Goal: Task Accomplishment & Management: Complete application form

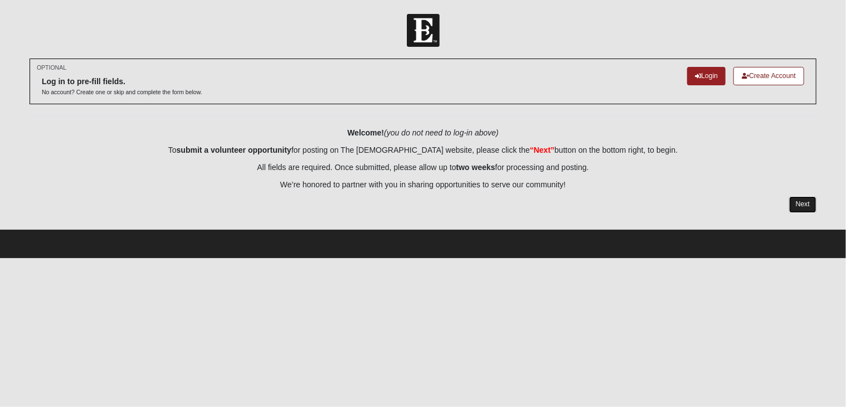
click at [798, 206] on link "Next" at bounding box center [802, 204] width 27 height 16
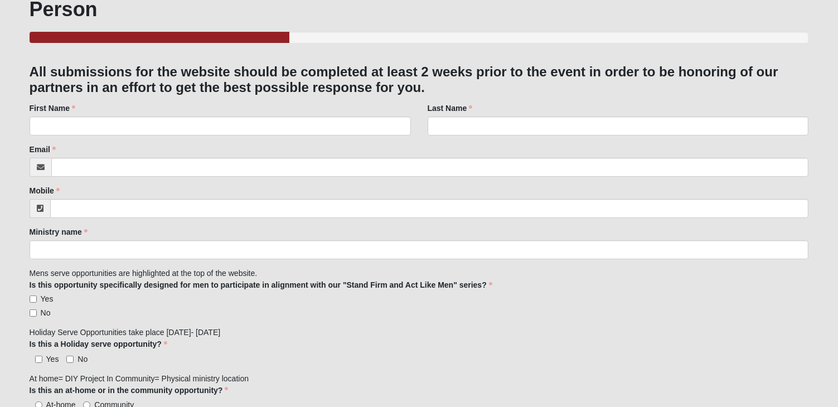
scroll to position [135, 0]
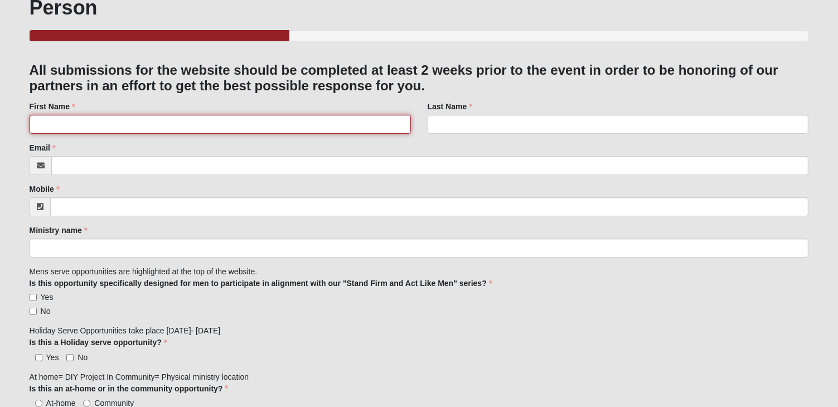
click at [124, 126] on input "First Name" at bounding box center [220, 124] width 381 height 19
type input "[PERSON_NAME]"
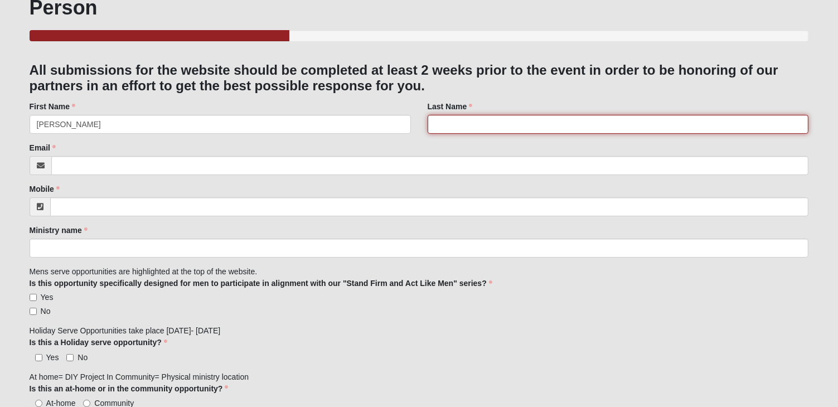
type input "[PERSON_NAME]"
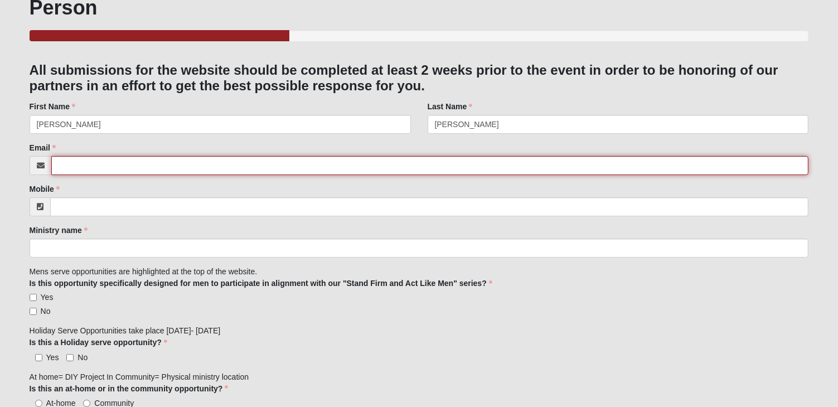
type input "[EMAIL_ADDRESS][DOMAIN_NAME]"
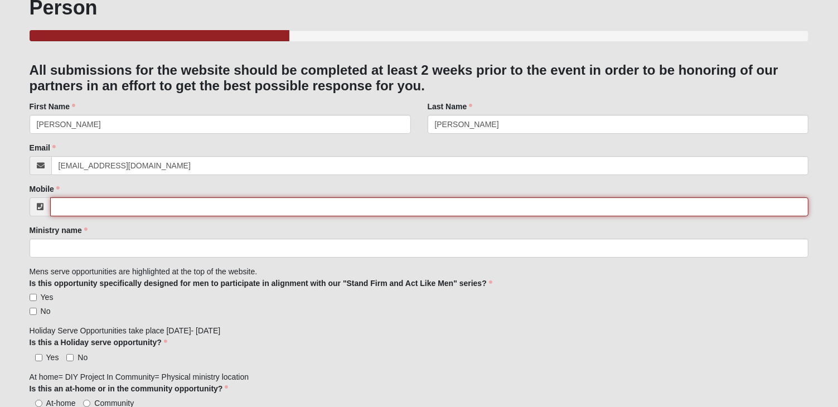
click at [95, 215] on input "Mobile" at bounding box center [429, 206] width 759 height 19
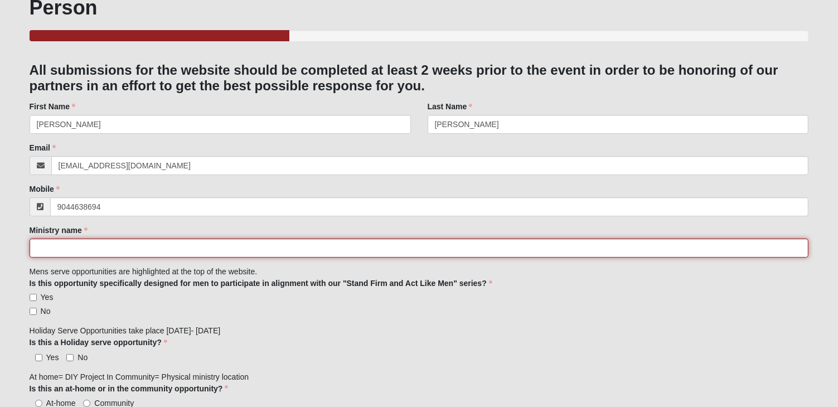
type input "[PHONE_NUMBER]"
click at [76, 255] on input "Ministry name" at bounding box center [419, 248] width 779 height 19
type input "Rethreaded"
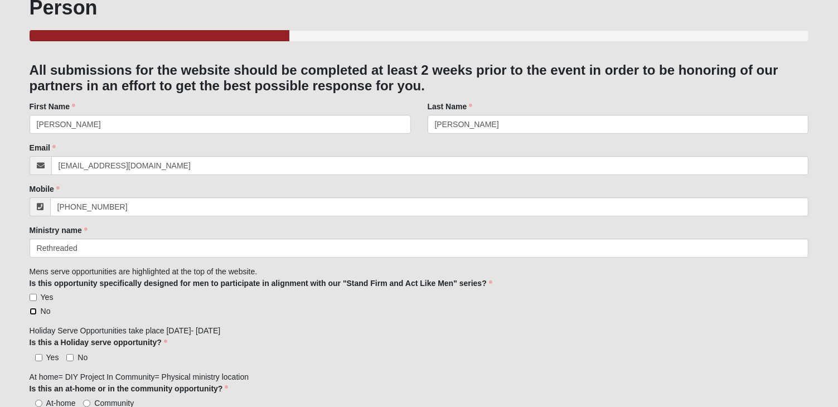
click at [33, 312] on input "No" at bounding box center [33, 311] width 7 height 7
checkbox input "true"
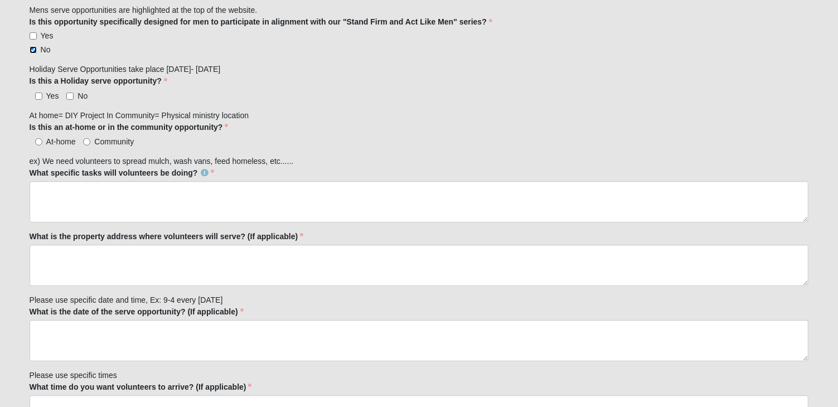
scroll to position [401, 0]
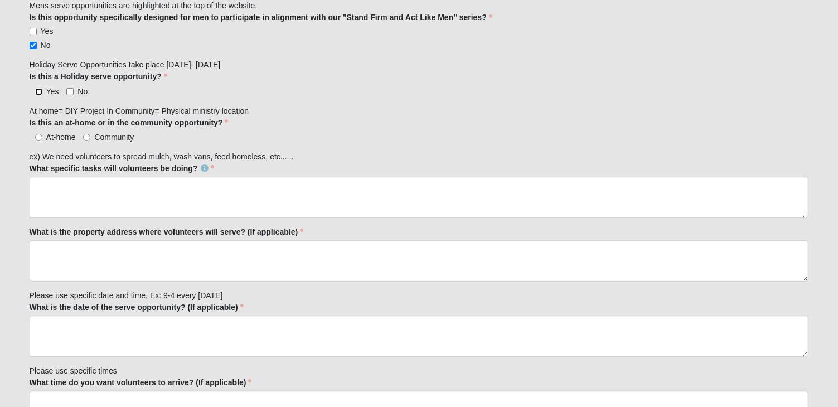
click at [40, 90] on input "Yes" at bounding box center [38, 91] width 7 height 7
checkbox input "true"
click at [87, 135] on input "Community" at bounding box center [86, 137] width 7 height 7
radio input "true"
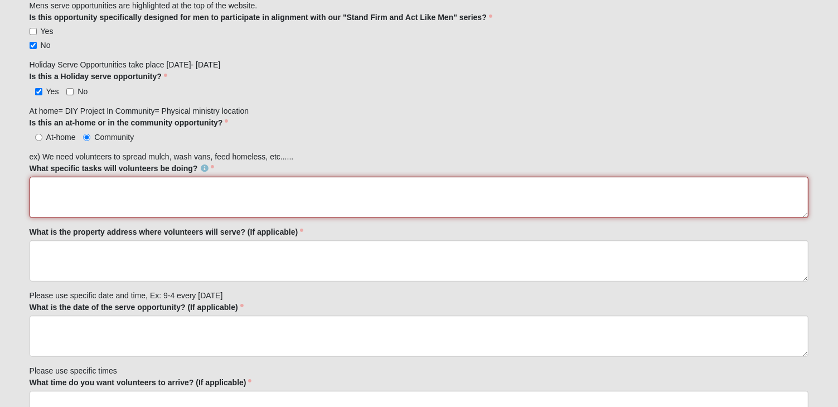
click at [56, 186] on textarea "What specific tasks will volunteers be doing?" at bounding box center [419, 197] width 779 height 41
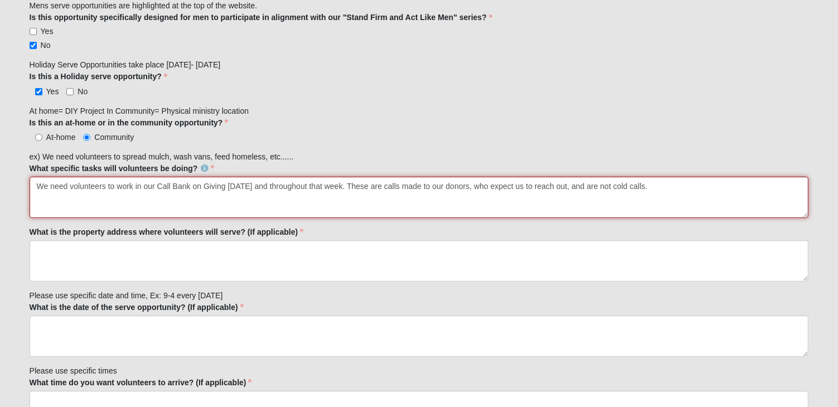
type textarea "We need volunteers to work in our Call Bank on Giving [DATE] and throughout tha…"
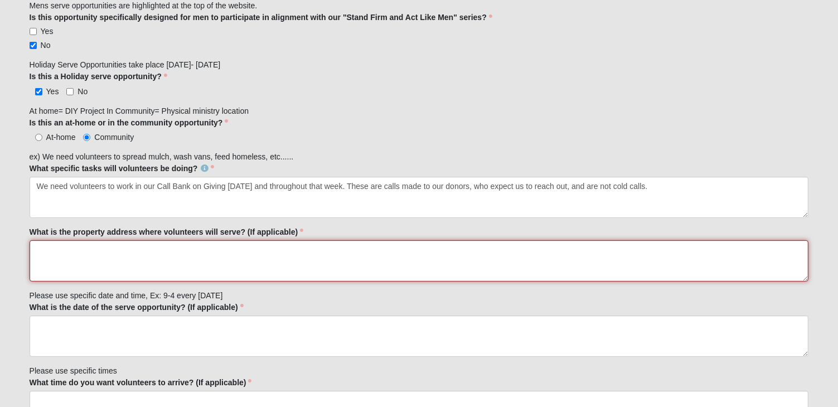
click at [64, 259] on textarea "What is the property address where volunteers will serve? (If applicable)" at bounding box center [419, 260] width 779 height 41
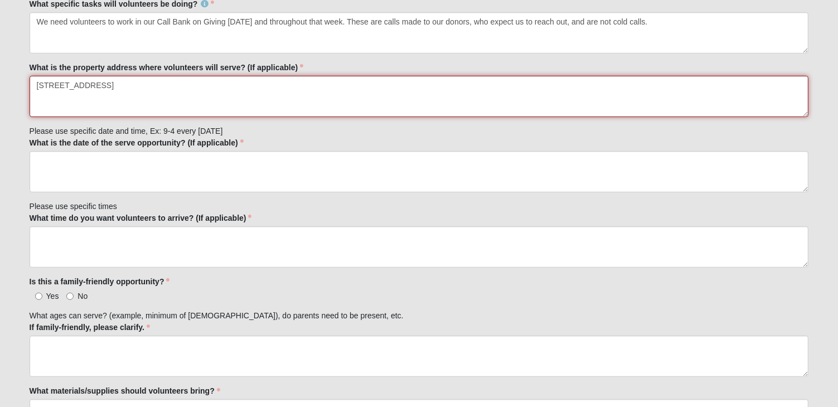
scroll to position [572, 0]
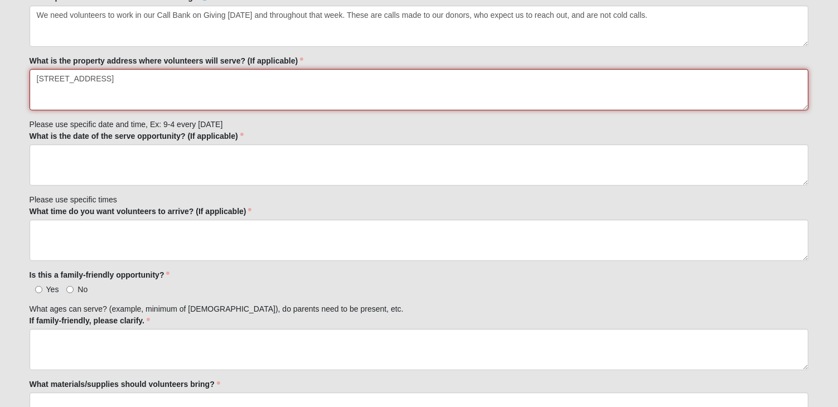
type textarea "[STREET_ADDRESS]"
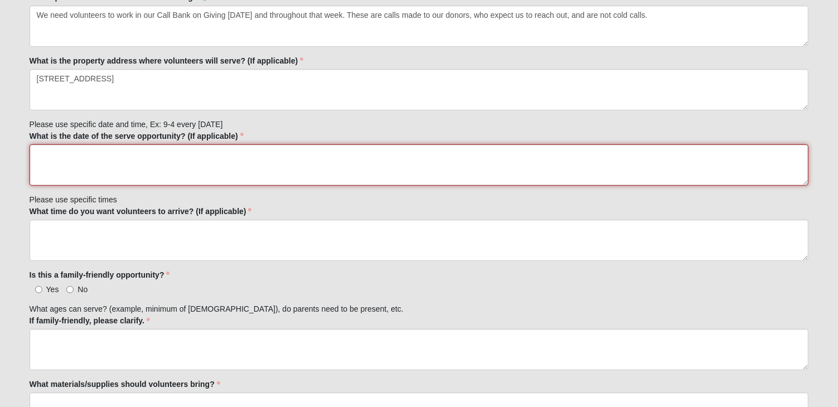
click at [48, 158] on textarea "What is the date of the serve opportunity? (If applicable)" at bounding box center [419, 164] width 779 height 41
click at [67, 171] on textarea "[DATE] Shift 1: 9:30-noon Shift 2: 1-4:00" at bounding box center [419, 164] width 779 height 41
click at [96, 150] on textarea "[DATE] Shift 1: 9:30-noon Shift 2: 1:00-4:00" at bounding box center [419, 164] width 779 height 41
click at [87, 150] on textarea "[DATE] Shift 1: 9:30-noon Shift 2: 1:00-4:00" at bounding box center [419, 164] width 779 height 41
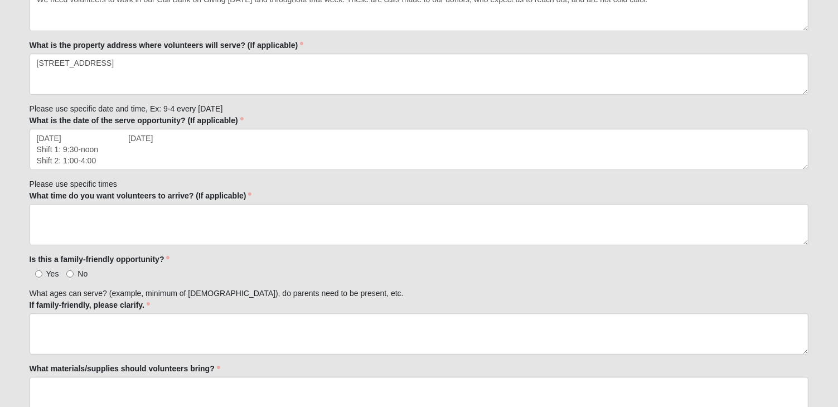
scroll to position [586, 0]
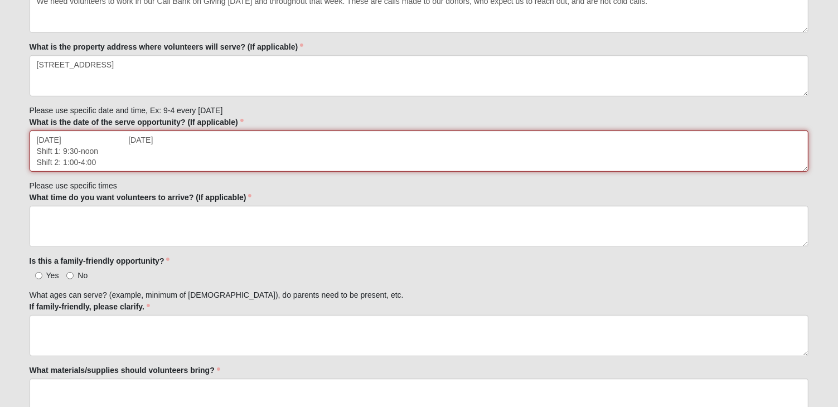
click at [270, 150] on textarea "[DATE] [DATE] Shift 1: 9:30-noon Shift 2: 1:00-4:00" at bounding box center [419, 150] width 779 height 41
click at [188, 137] on textarea "[DATE] [DATE] Shift 1: 9:30-noon Shift 2: 1:00-4:00" at bounding box center [419, 150] width 779 height 41
click at [106, 147] on textarea "[DATE] [DATE] [DATE] [DATE] Shift 1: 9:30-noon Shift 2: 1:00-4:00" at bounding box center [419, 150] width 779 height 41
click at [136, 162] on textarea "[DATE] [DATE] [DATE] [DATE] Shift 1: 9:30-noon 9:30-noon Shift 2: 1:00-4:00" at bounding box center [419, 150] width 779 height 41
click at [263, 145] on textarea "[DATE] [DATE] [DATE] [DATE] Shift 1: 9:30-noon 9:30-noon Shift 2: 1:00-4:00 1:0…" at bounding box center [419, 150] width 779 height 41
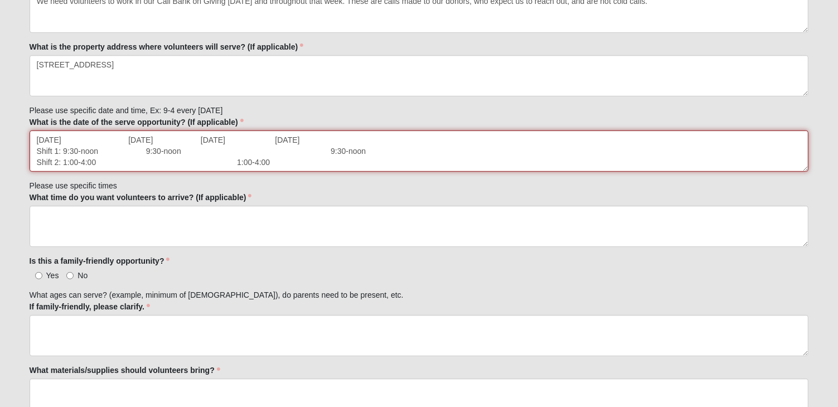
type textarea "[DATE] [DATE] [DATE] [DATE] Shift 1: 9:30-noon 9:30-noon 9:30-noon Shift 2: 1:0…"
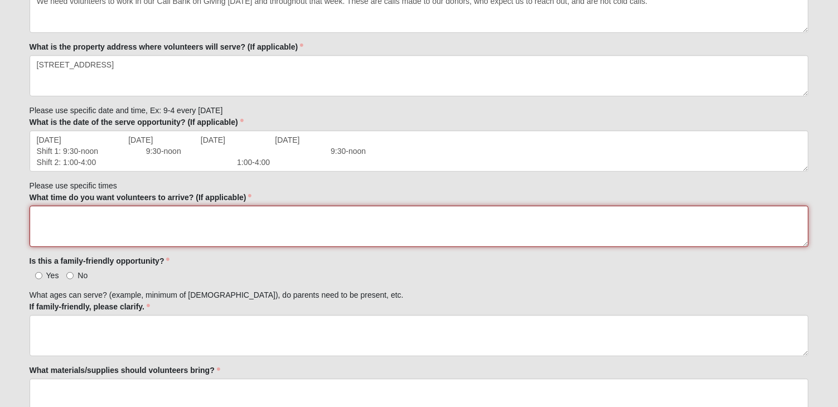
click at [67, 224] on textarea "What time do you want volunteers to arrive? (If applicable)" at bounding box center [419, 226] width 779 height 41
type textarea "See above"
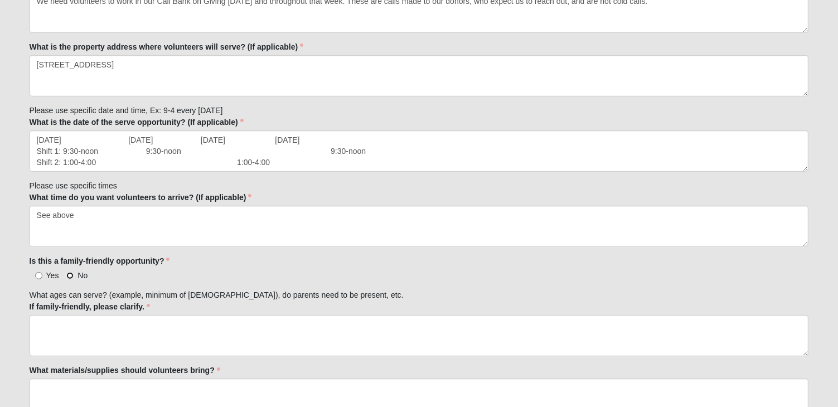
click at [68, 274] on input "No" at bounding box center [69, 275] width 7 height 7
radio input "true"
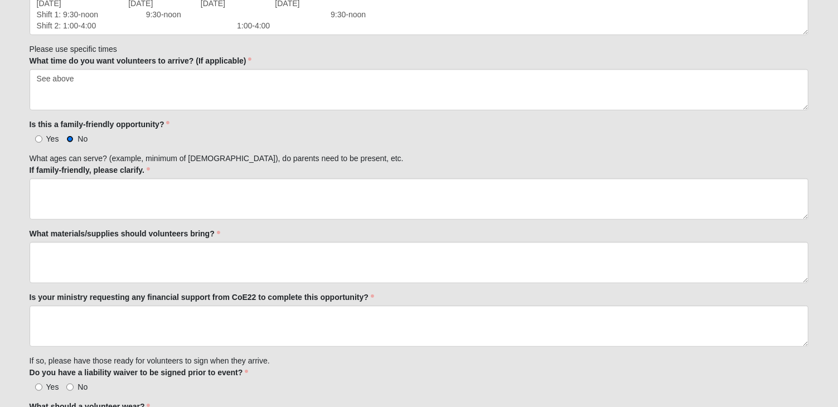
scroll to position [725, 0]
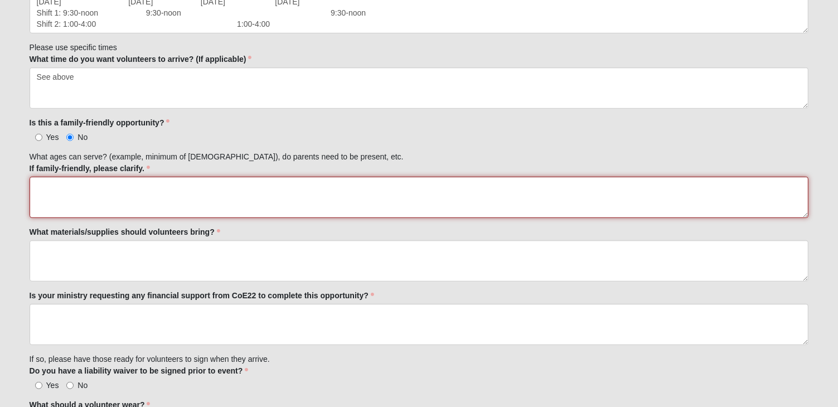
click at [82, 184] on textarea "If family-friendly, please clarify." at bounding box center [419, 197] width 779 height 41
type textarea "18+"
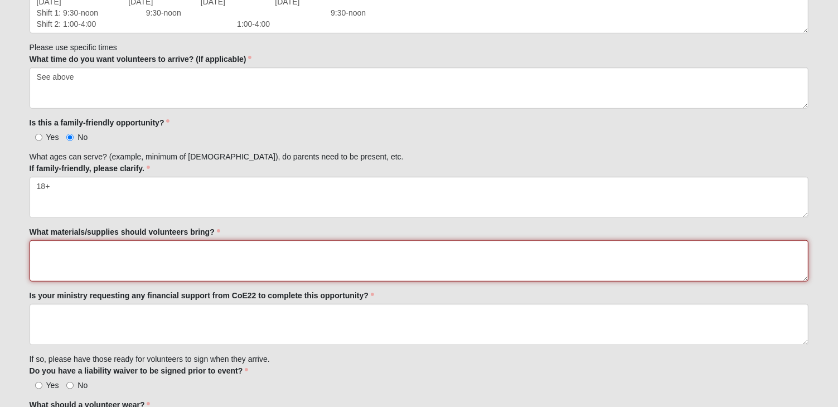
click at [60, 249] on textarea "What materials/supplies should volunteers bring?" at bounding box center [419, 260] width 779 height 41
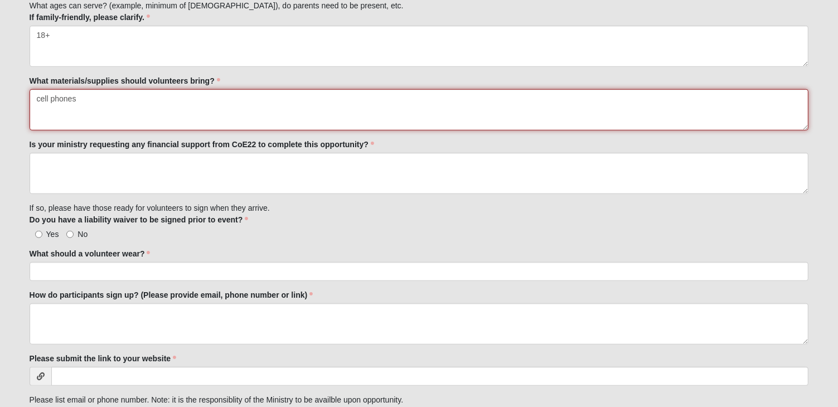
scroll to position [884, 0]
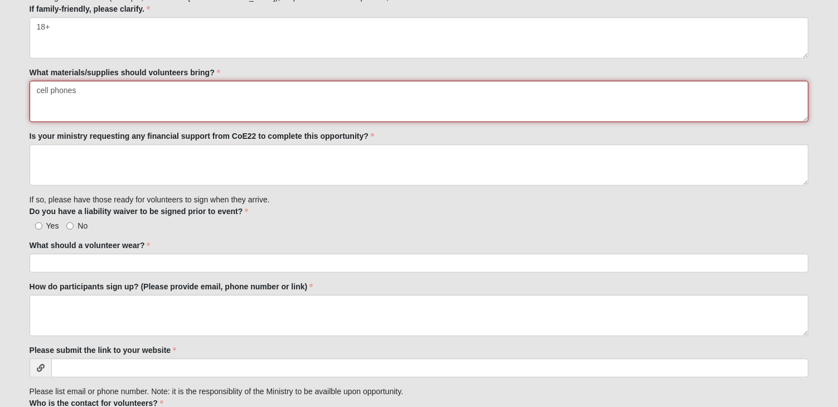
type textarea "cell phones"
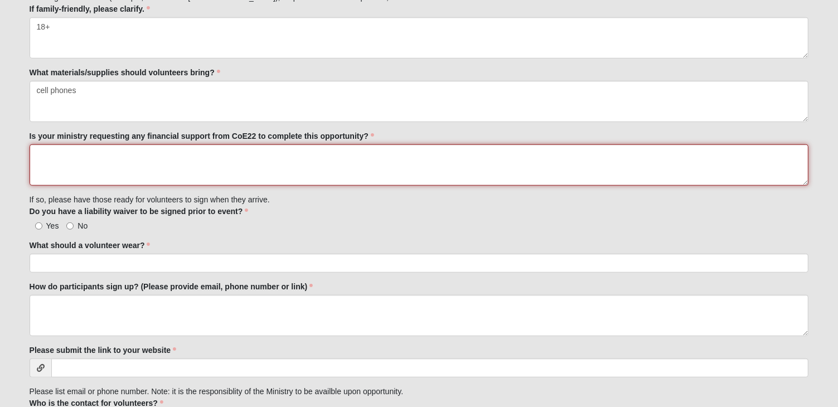
click at [95, 154] on textarea "Is your ministry requesting any financial support from CoE22 to complete this o…" at bounding box center [419, 164] width 779 height 41
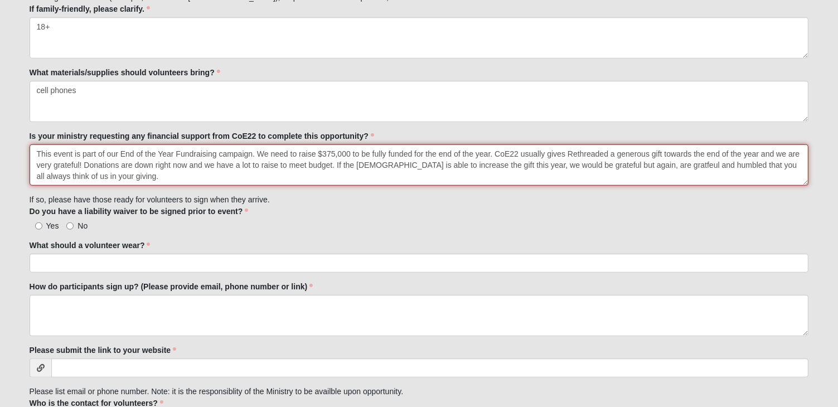
type textarea "This event is part of our End of the Year Fundraising campaign. We need to rais…"
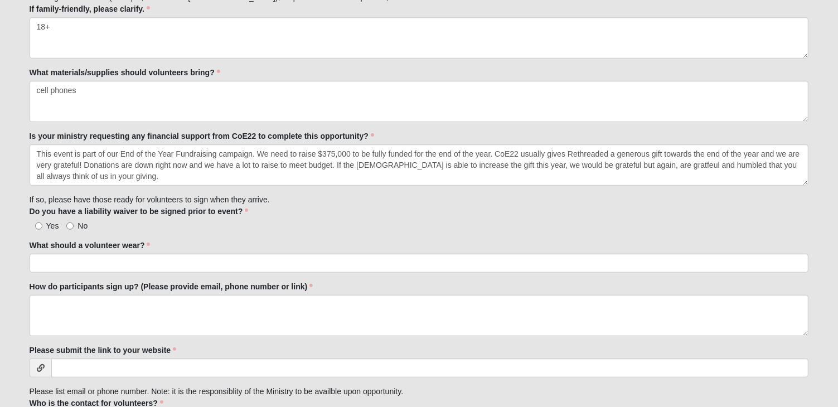
click at [42, 224] on label "Yes" at bounding box center [45, 225] width 30 height 11
click at [42, 224] on input "Yes" at bounding box center [38, 225] width 7 height 7
radio input "true"
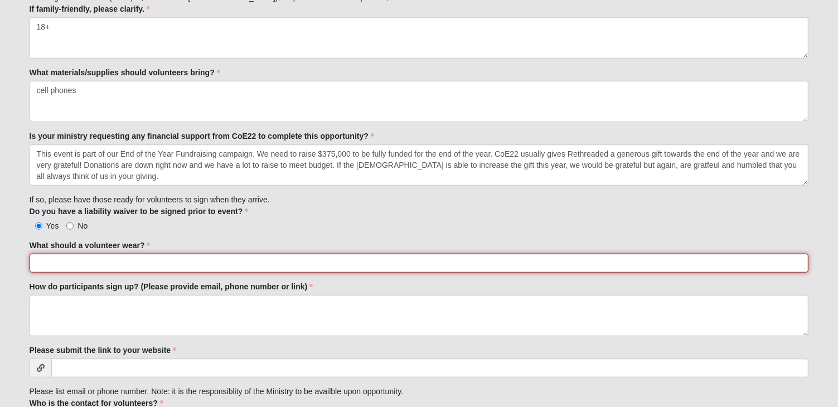
click at [57, 261] on input "What should a volunteer wear?" at bounding box center [419, 263] width 779 height 19
type input "Comfy clothing but this is an inside job in comfortable chairs. Maybe bring a s…"
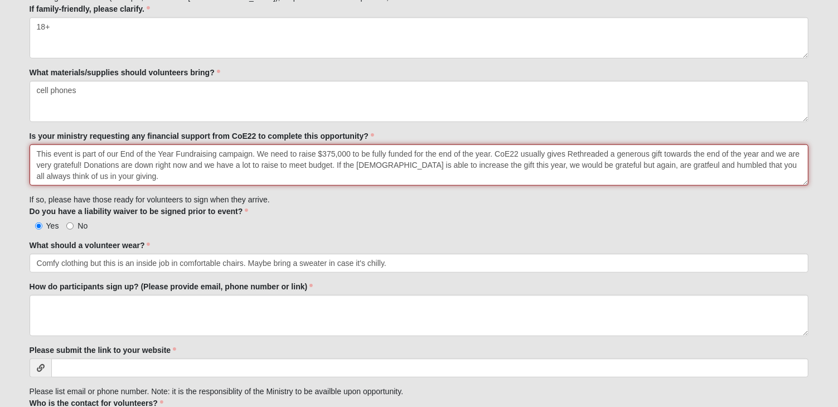
click at [651, 160] on textarea "This event is part of our End of the Year Fundraising campaign. We need to rais…" at bounding box center [419, 164] width 779 height 41
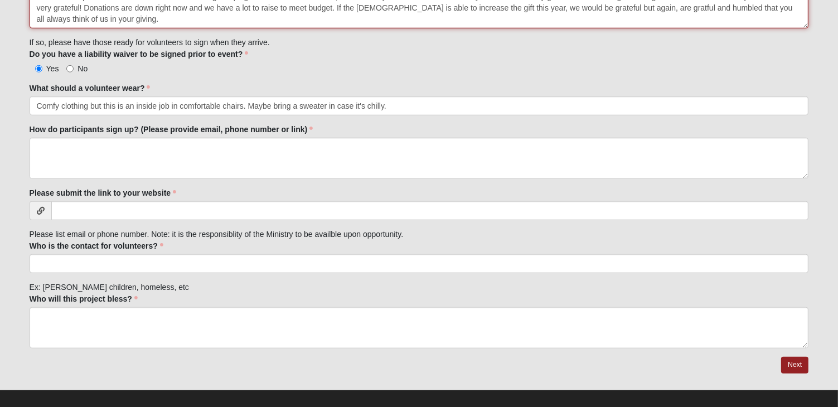
scroll to position [1048, 0]
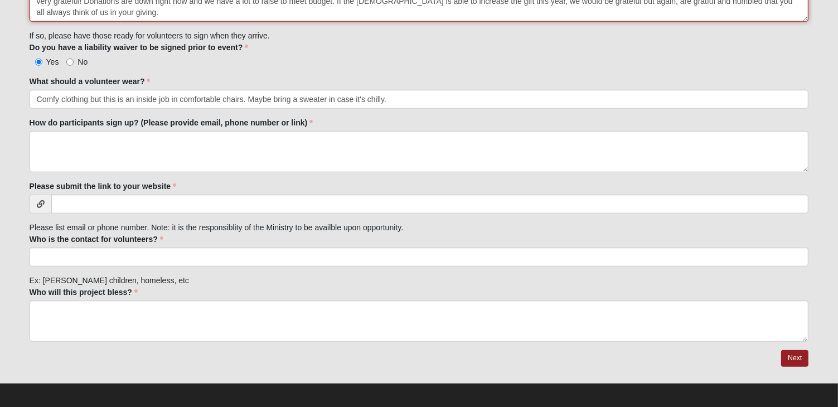
type textarea "This event is part of our End of the Year Fundraising campaign. We need to rais…"
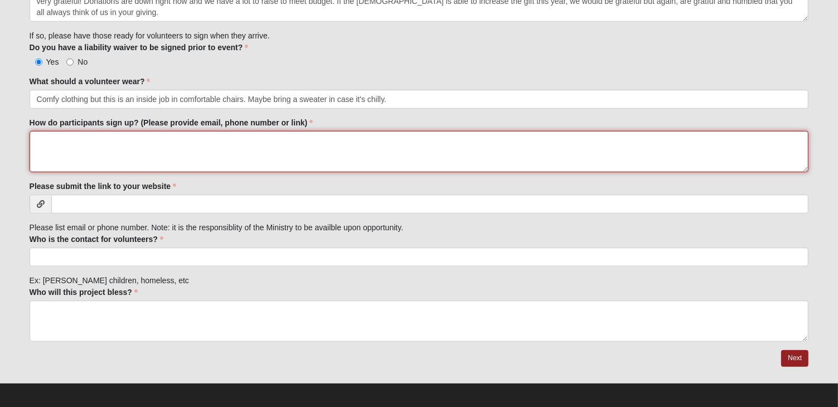
click at [96, 141] on textarea "How do participants sign up? (Please provide email, phone number or link)" at bounding box center [419, 151] width 779 height 41
type textarea "[EMAIL_ADDRESS][DOMAIN_NAME]"
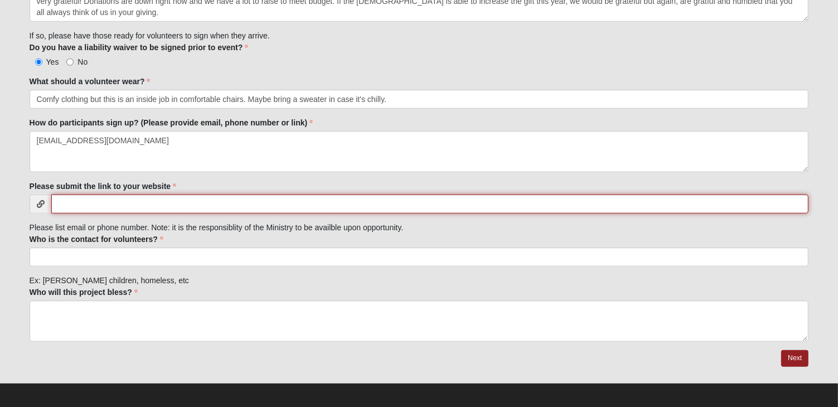
click at [108, 201] on input "Please submit the link to your website" at bounding box center [429, 204] width 757 height 19
paste input "[URL][DOMAIN_NAME]"
type input "[URL][DOMAIN_NAME]"
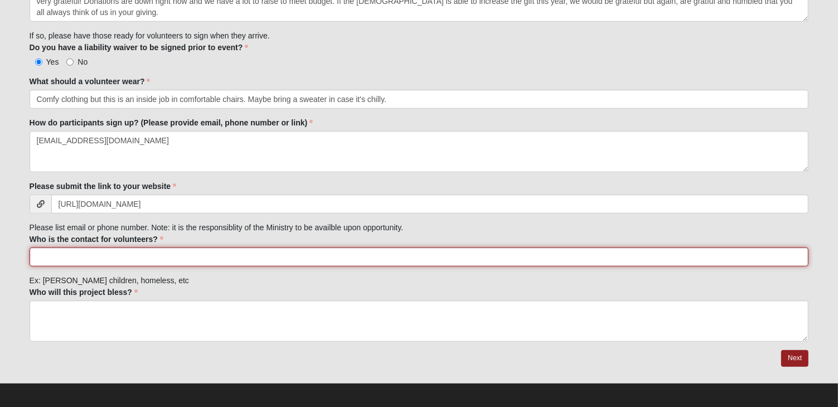
click at [100, 254] on input "Who is the contact for volunteers?" at bounding box center [419, 256] width 779 height 19
type input "[PERSON_NAME] - [EMAIL_ADDRESS][DOMAIN_NAME]"
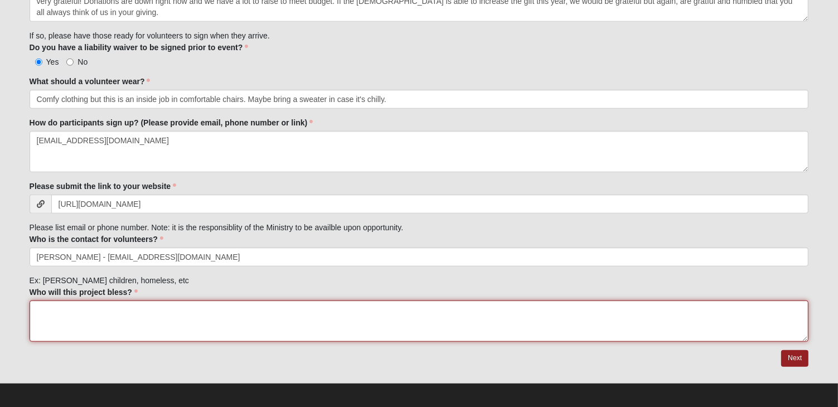
click at [65, 317] on textarea "Who will this project bless?" at bounding box center [419, 320] width 779 height 41
type textarea "survivors of human trafficking and their children"
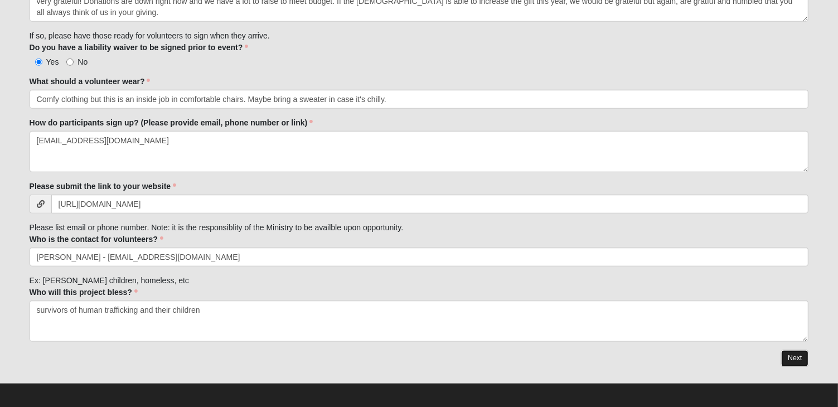
click at [788, 358] on link "Next" at bounding box center [794, 358] width 27 height 16
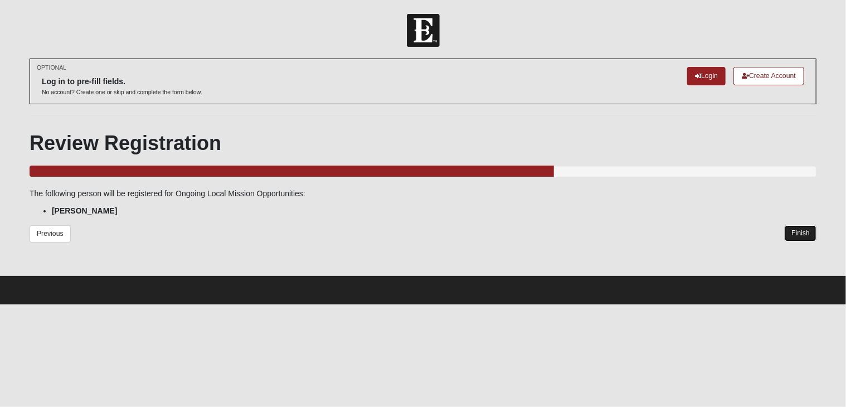
click at [811, 236] on link "Finish" at bounding box center [801, 233] width 32 height 16
